Goal: Register for event/course

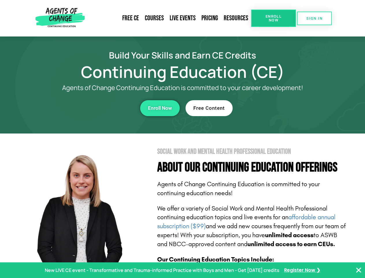
click at [183, 139] on section "Social Work and Mental Health Professional Education About Our Continuing Educa…" at bounding box center [182, 254] width 365 height 243
click at [236, 18] on link "Resources" at bounding box center [236, 18] width 30 height 13
click at [274, 18] on span "Enroll Now" at bounding box center [274, 18] width 26 height 8
click at [315, 18] on span "SIGN IN" at bounding box center [315, 18] width 16 height 4
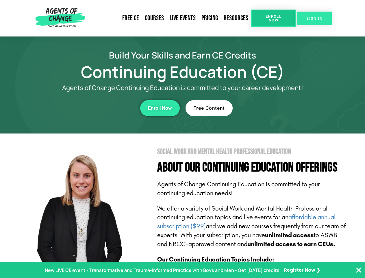
click at [315, 18] on span "SIGN IN" at bounding box center [315, 18] width 16 height 4
click at [100, 108] on div "Enroll Now" at bounding box center [100, 108] width 159 height 16
click at [160, 108] on span "Enroll Now" at bounding box center [160, 108] width 24 height 5
